Goal: Task Accomplishment & Management: Manage account settings

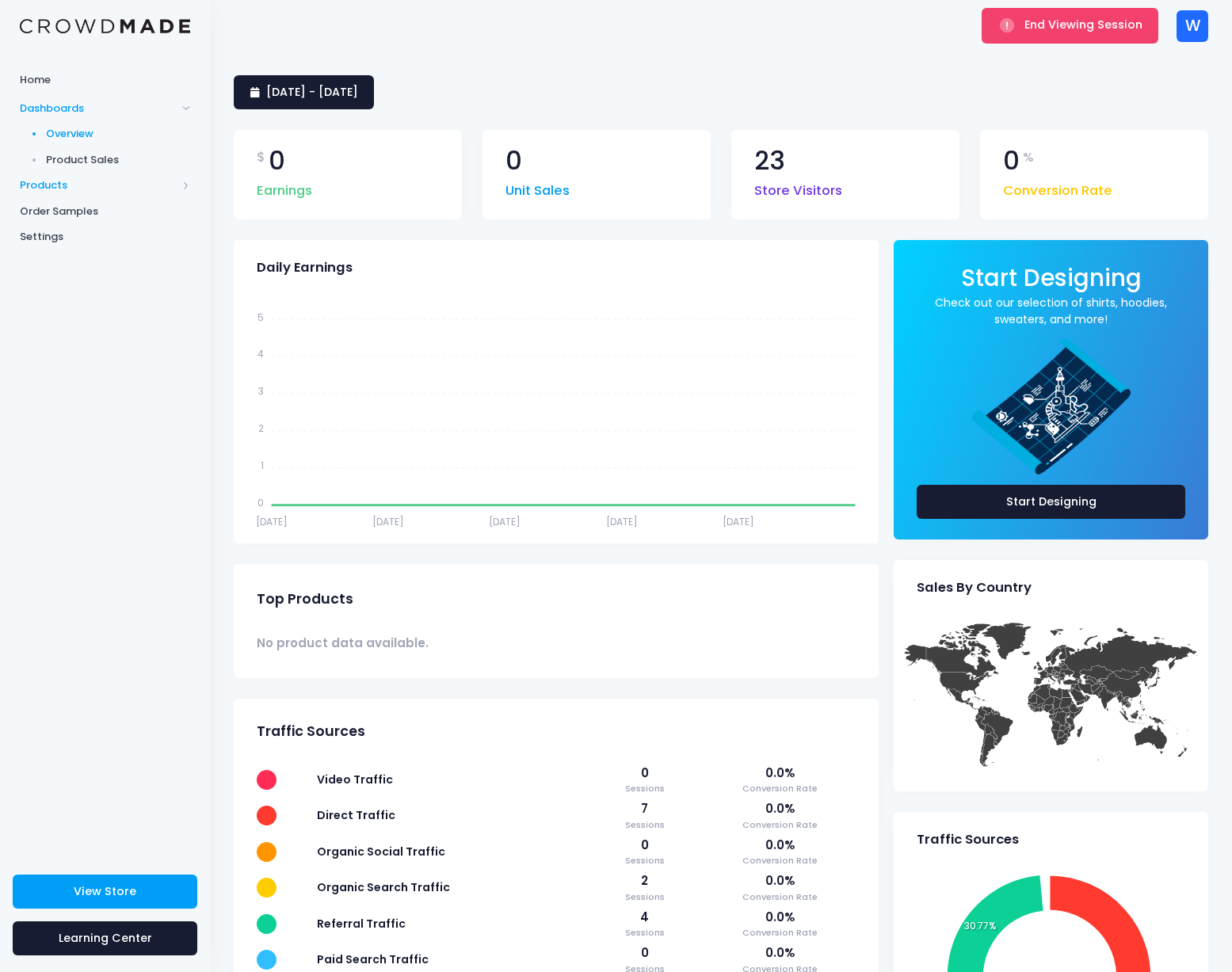
click at [63, 192] on span "Products" at bounding box center [104, 185] width 210 height 26
click at [74, 187] on span "Product Editor" at bounding box center [118, 185] width 145 height 16
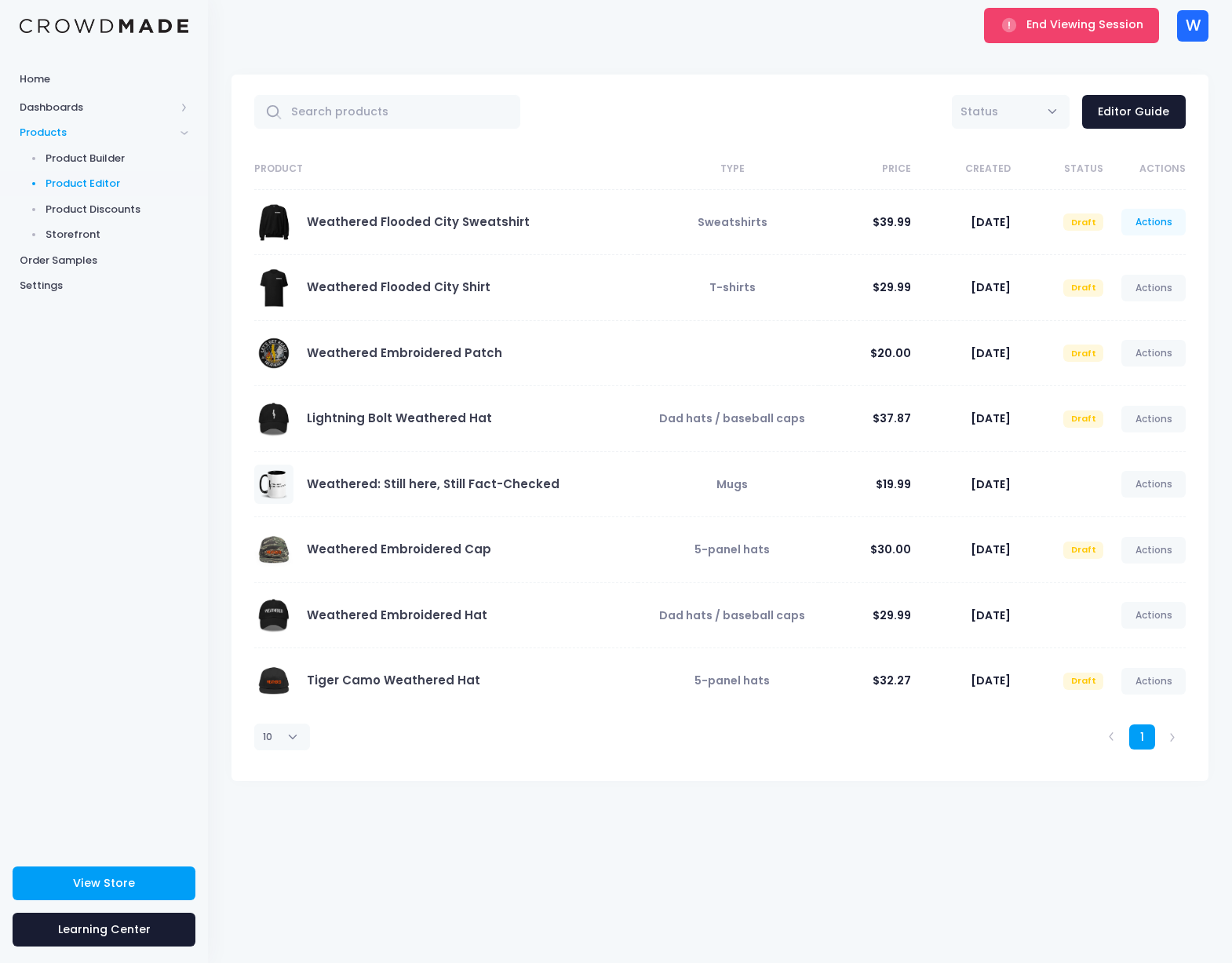
click at [1143, 220] on link "Actions" at bounding box center [1154, 222] width 65 height 27
click at [1132, 313] on link "Publish" at bounding box center [1138, 315] width 83 height 28
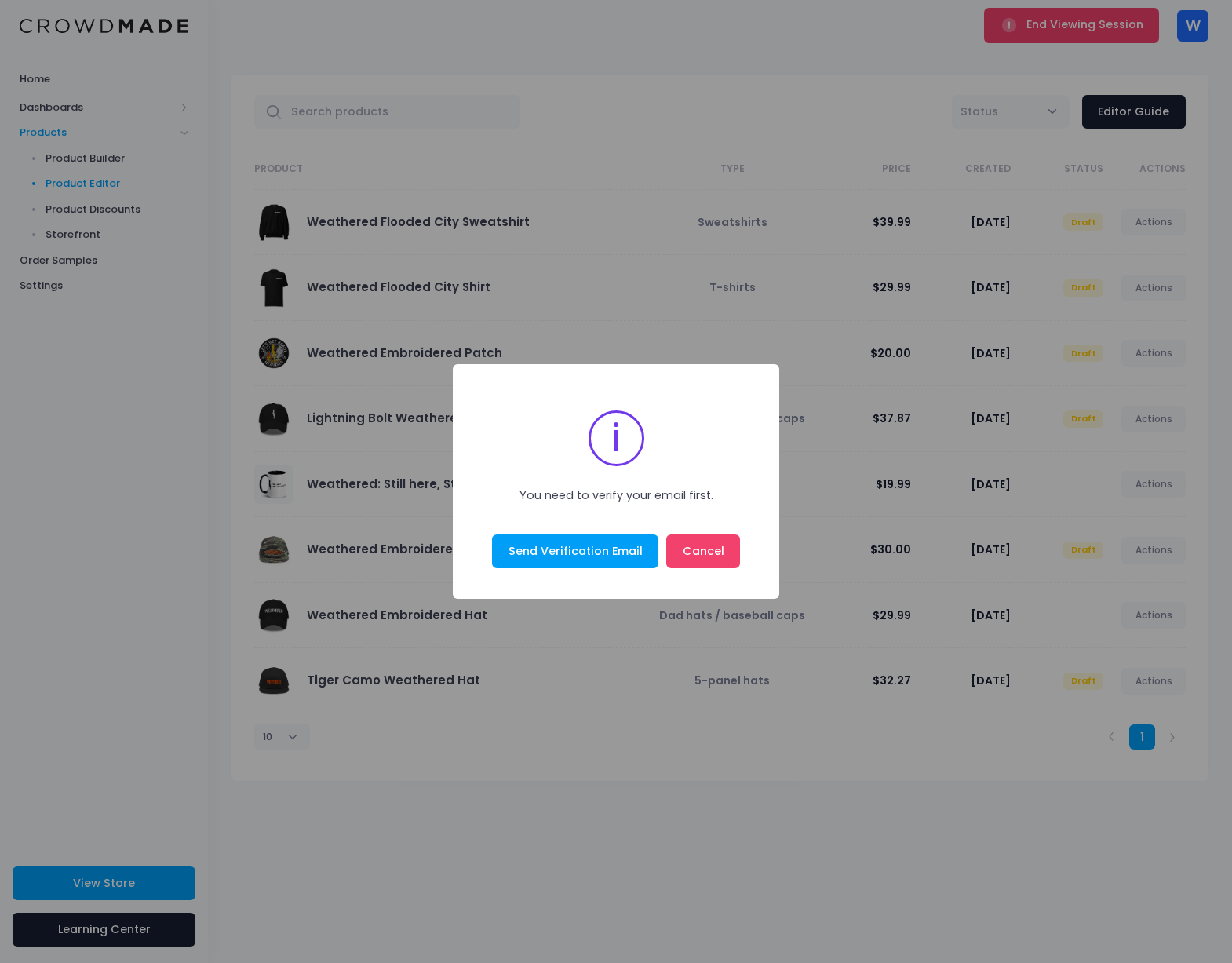
drag, startPoint x: 696, startPoint y: 539, endPoint x: 709, endPoint y: 531, distance: 15.3
click at [696, 539] on button "Cancel" at bounding box center [704, 551] width 74 height 34
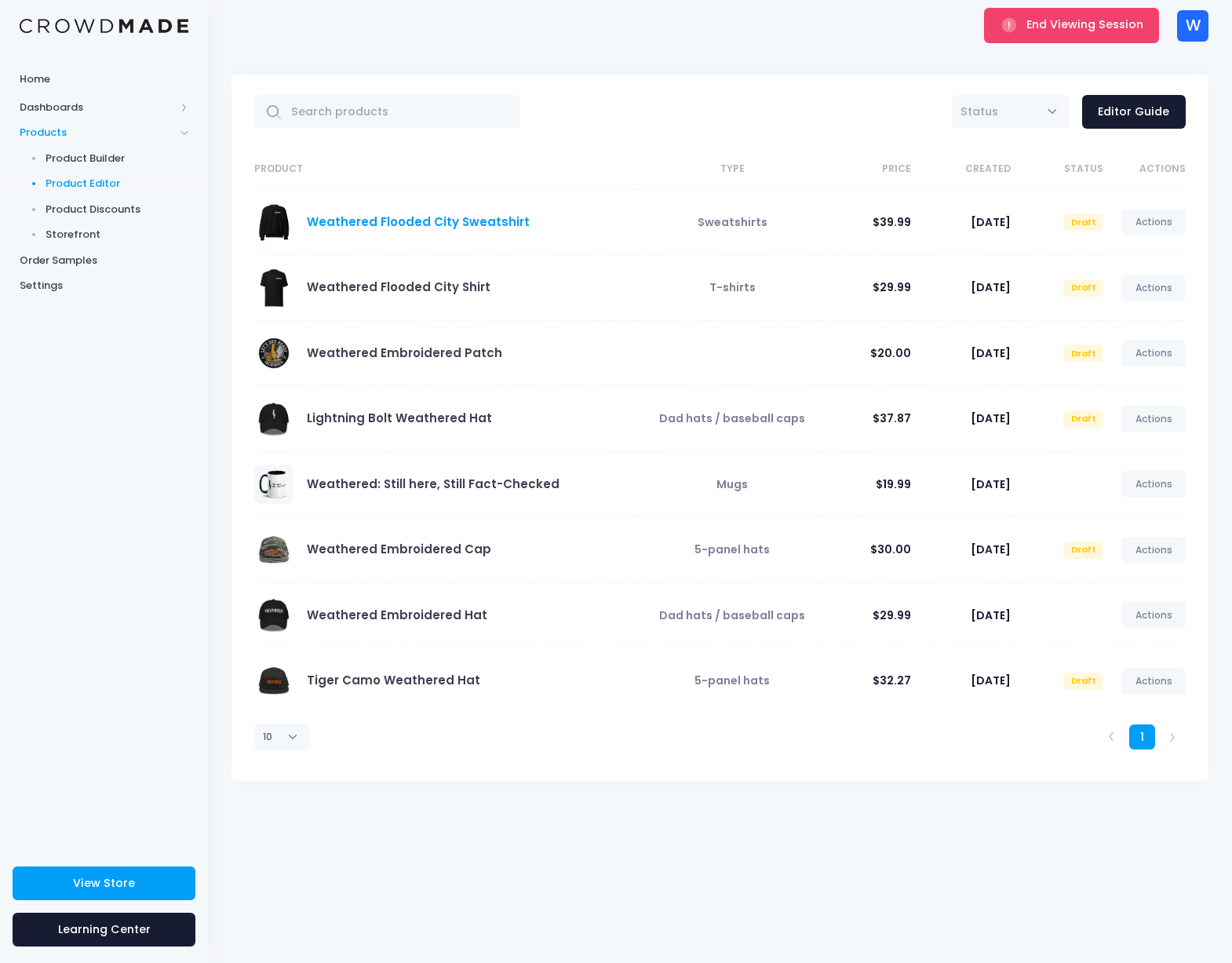
click at [442, 220] on link "Weathered Flooded City Sweatshirt" at bounding box center [417, 222] width 223 height 17
click at [417, 290] on link "Weathered Flooded City Shirt" at bounding box center [398, 287] width 184 height 17
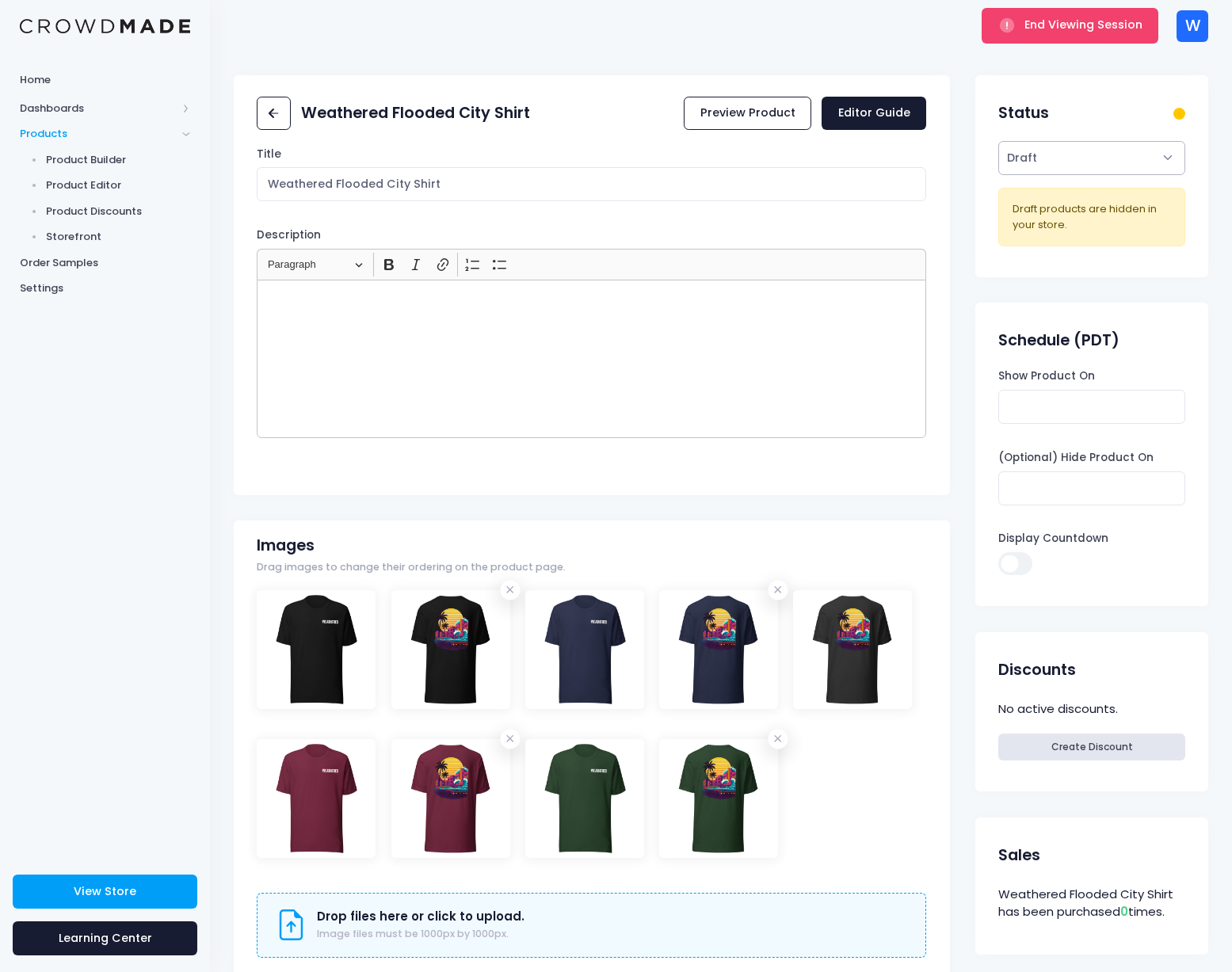
select select "active"
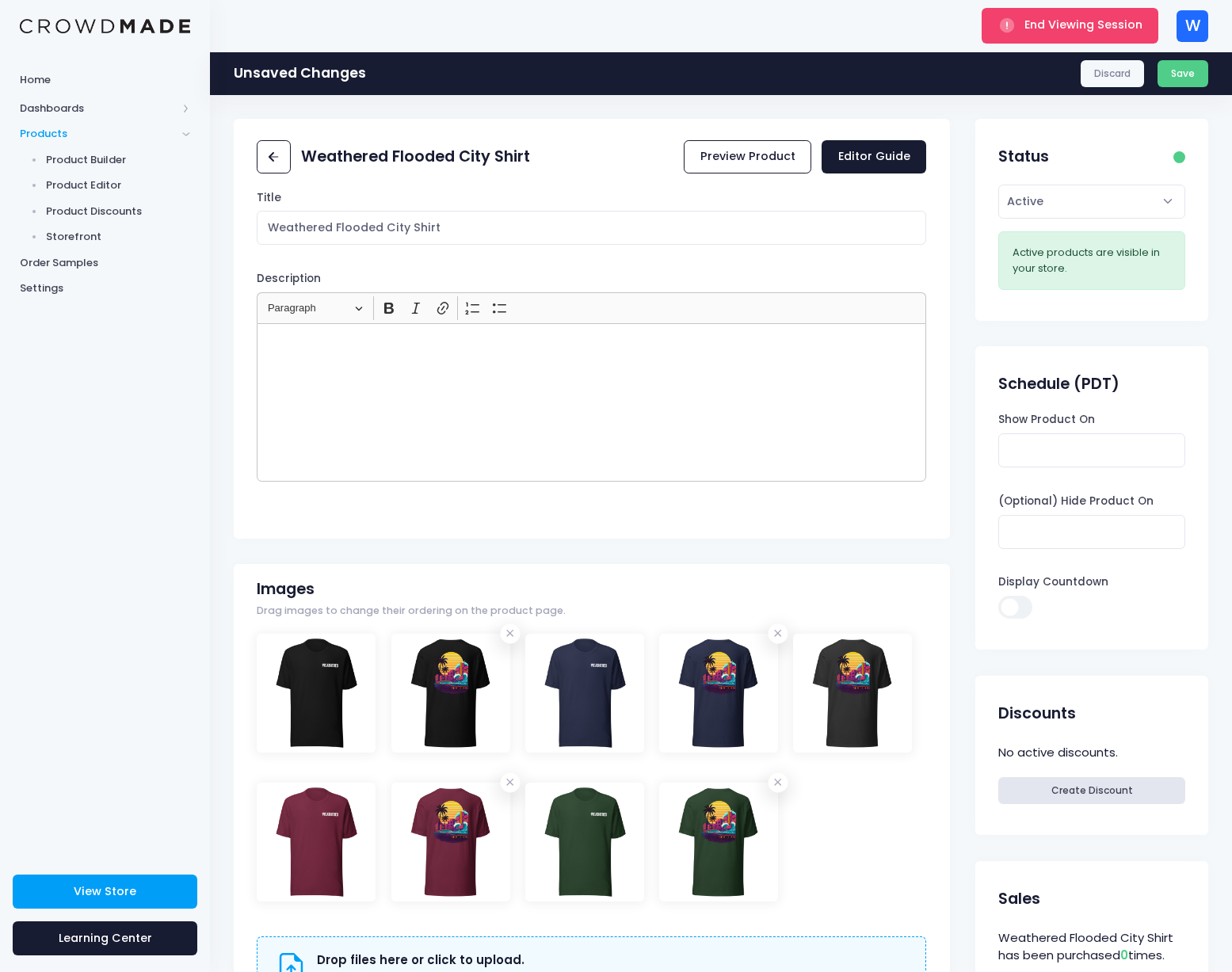
click at [1208, 56] on div "Unsaved Changes Discard Save" at bounding box center [720, 73] width 1021 height 44
click at [1201, 64] on button "Save" at bounding box center [1183, 74] width 51 height 27
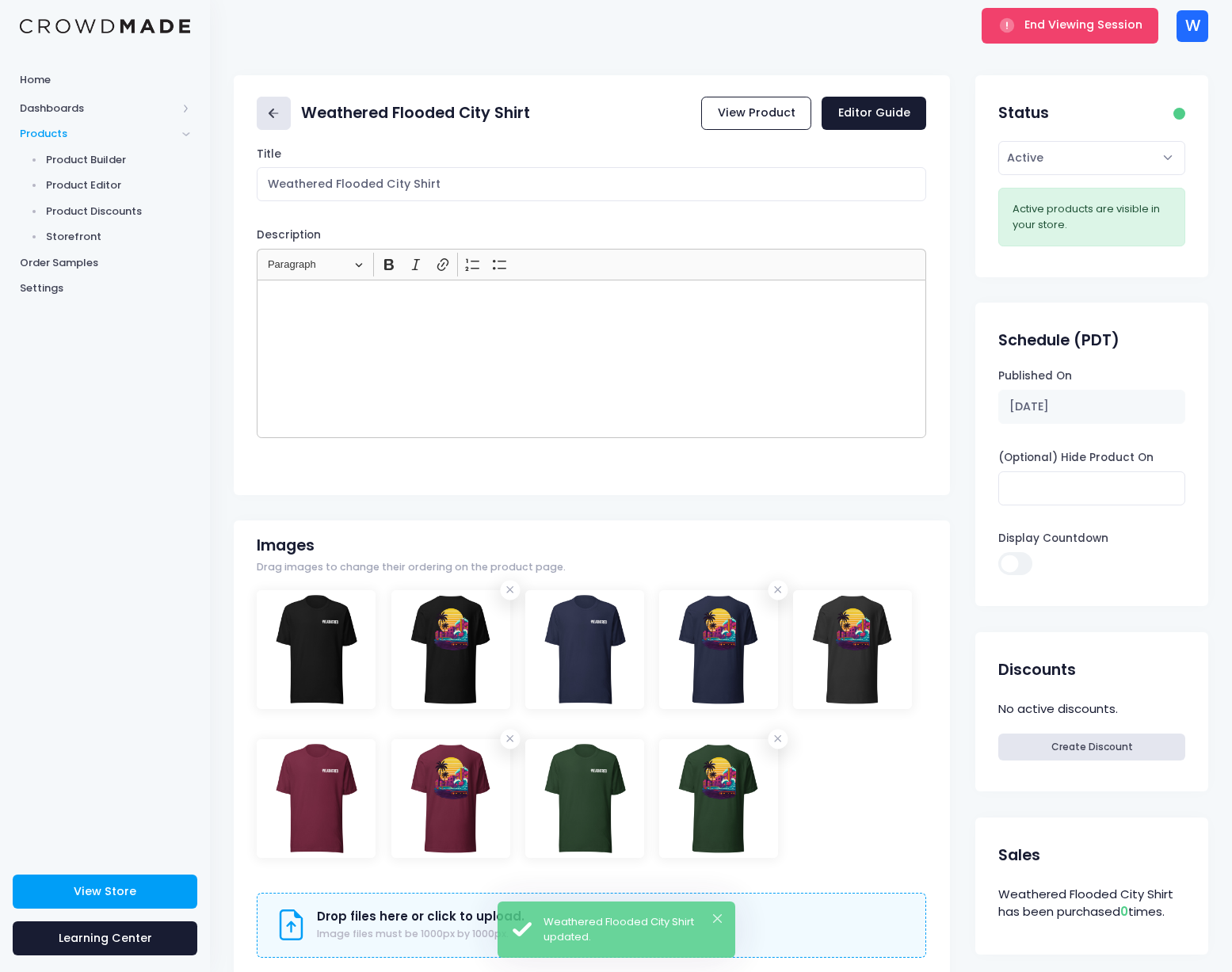
click at [278, 116] on icon at bounding box center [274, 114] width 19 height 19
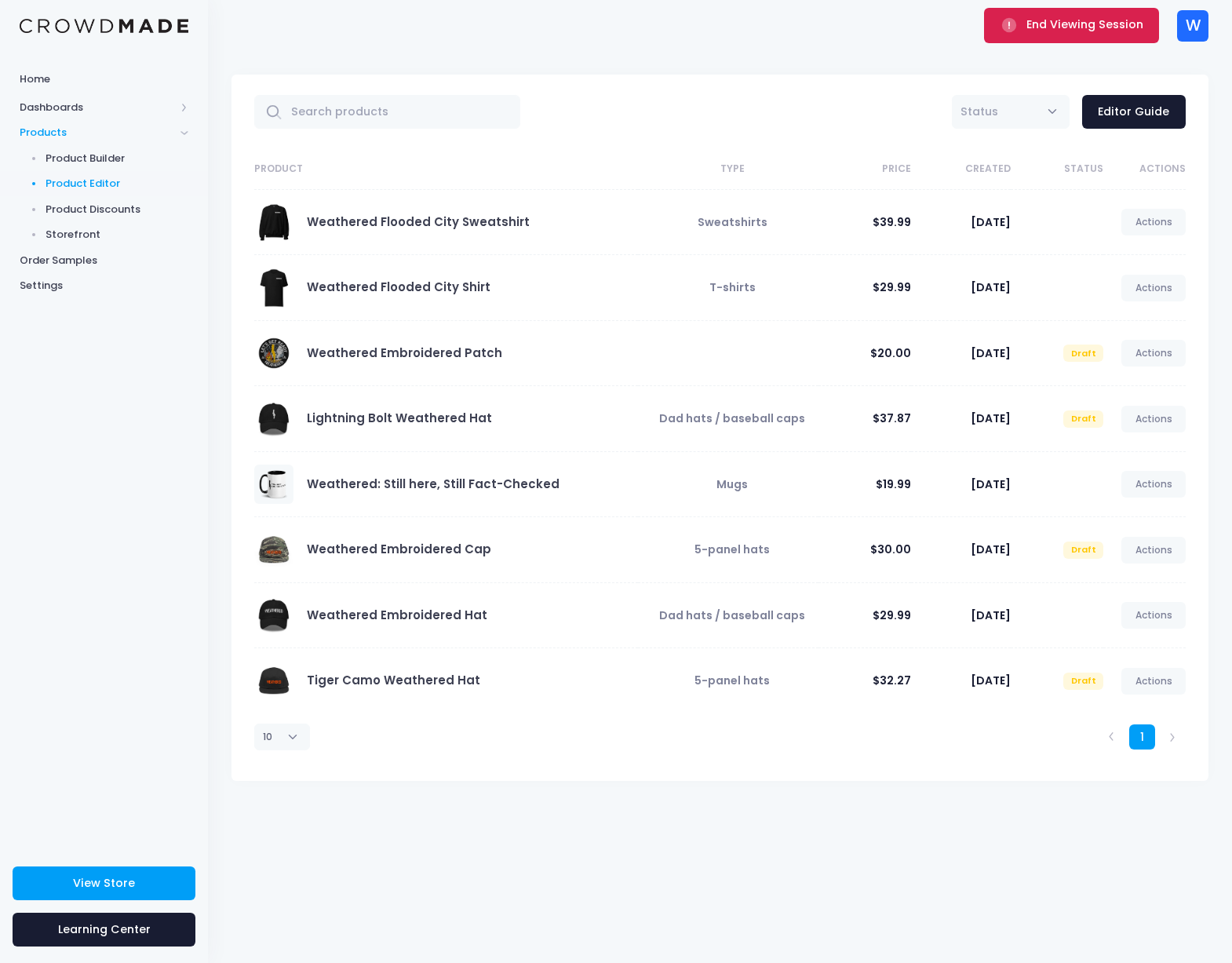
click at [1061, 33] on button "End Viewing Session" at bounding box center [1072, 24] width 175 height 34
